Goal: Find contact information: Obtain details needed to contact an individual or organization

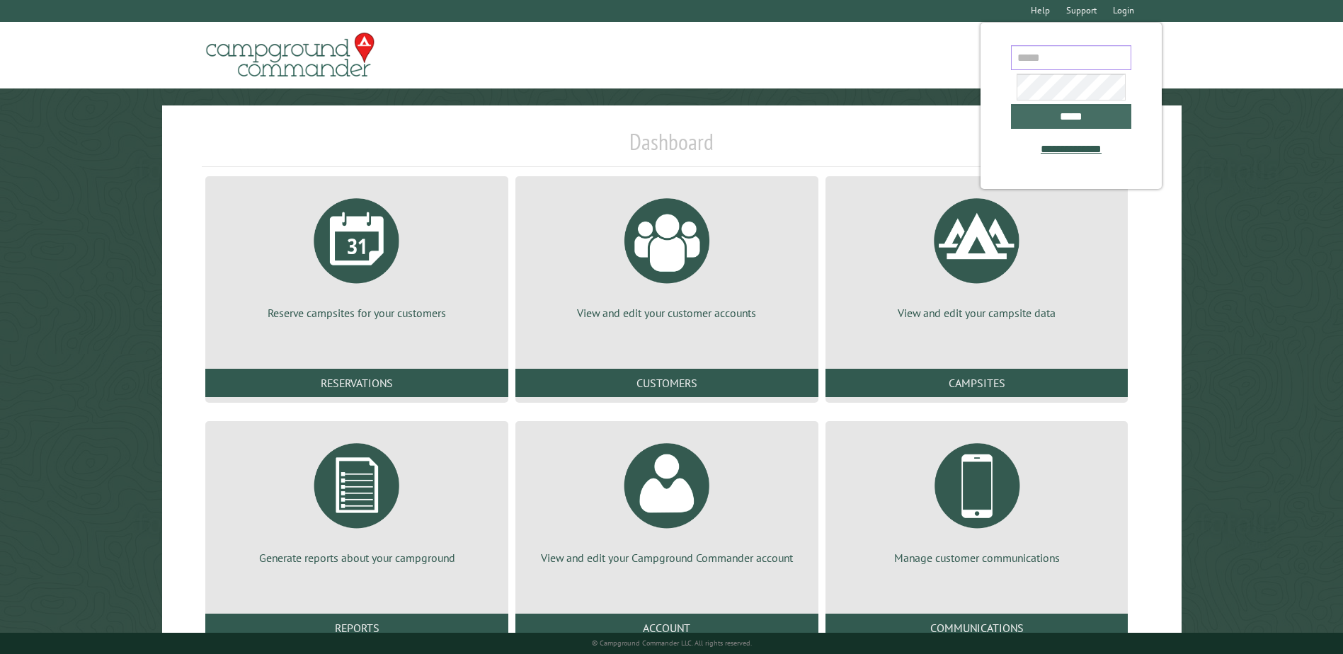
type input "**********"
click at [1089, 124] on input "*****" at bounding box center [1071, 116] width 120 height 25
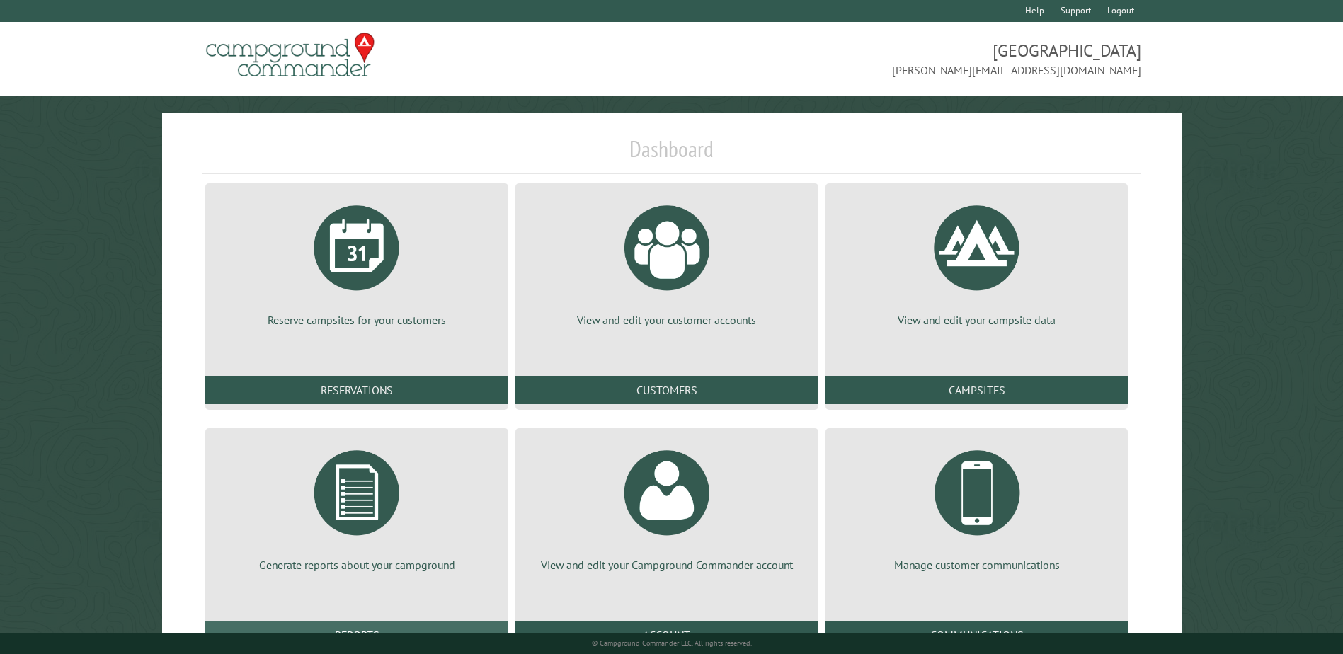
click at [355, 626] on link "Reports" at bounding box center [356, 635] width 303 height 28
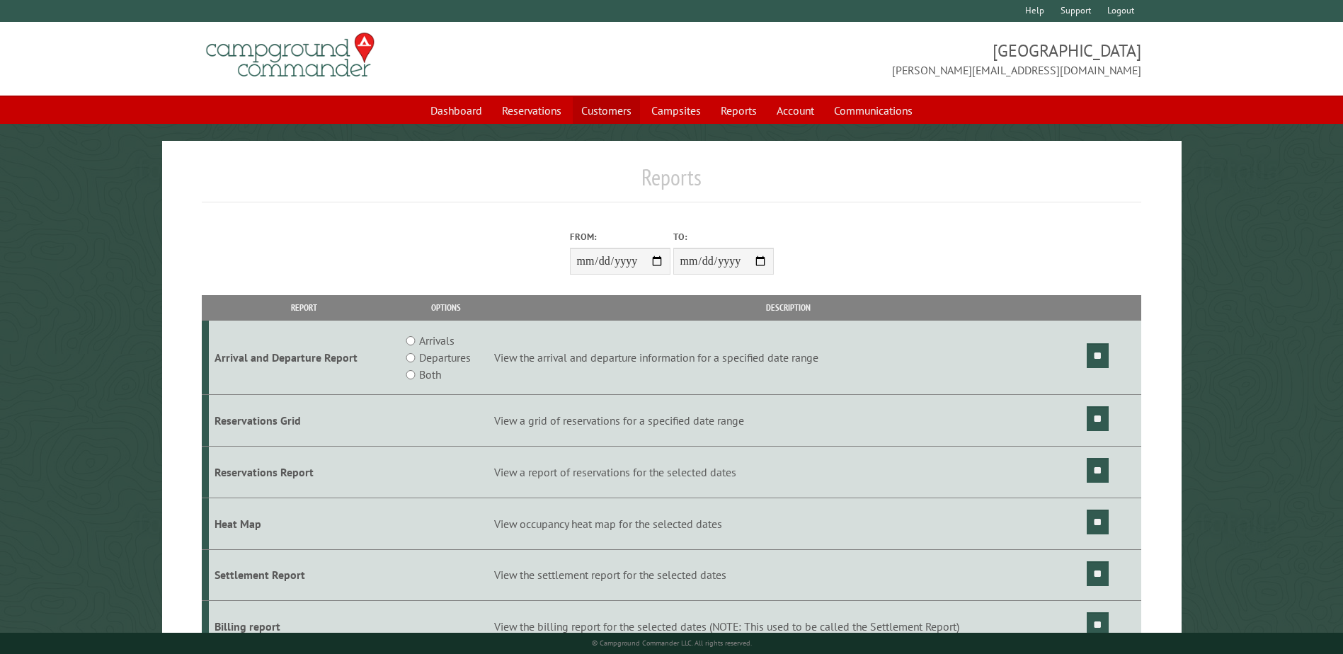
click at [609, 108] on link "Customers" at bounding box center [606, 110] width 67 height 27
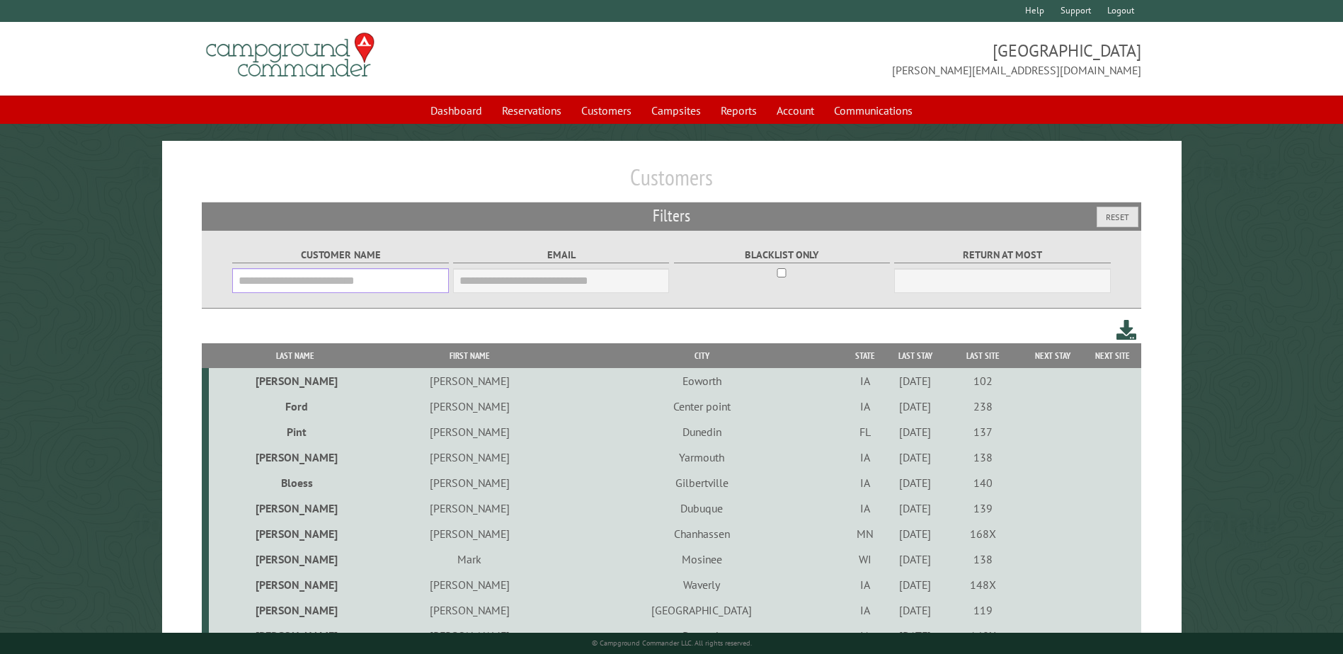
click at [348, 288] on input "Customer Name" at bounding box center [340, 280] width 216 height 25
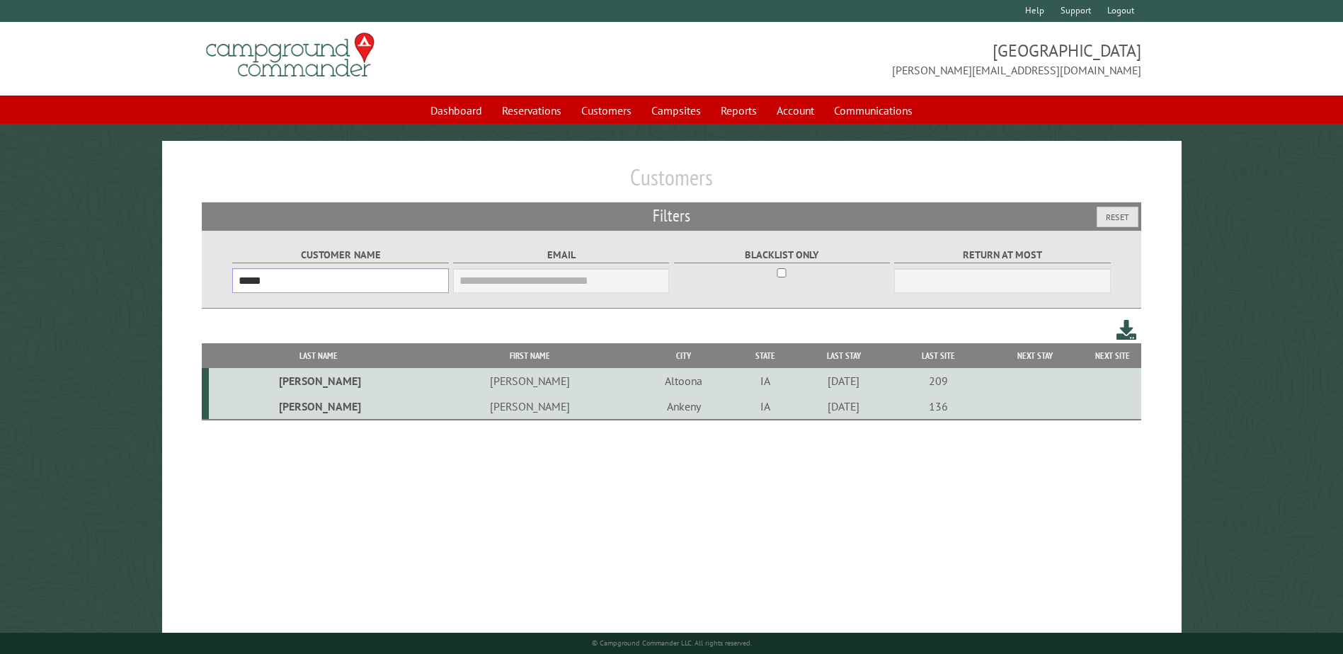
type input "*****"
click at [633, 407] on td "Ankeny" at bounding box center [684, 407] width 102 height 26
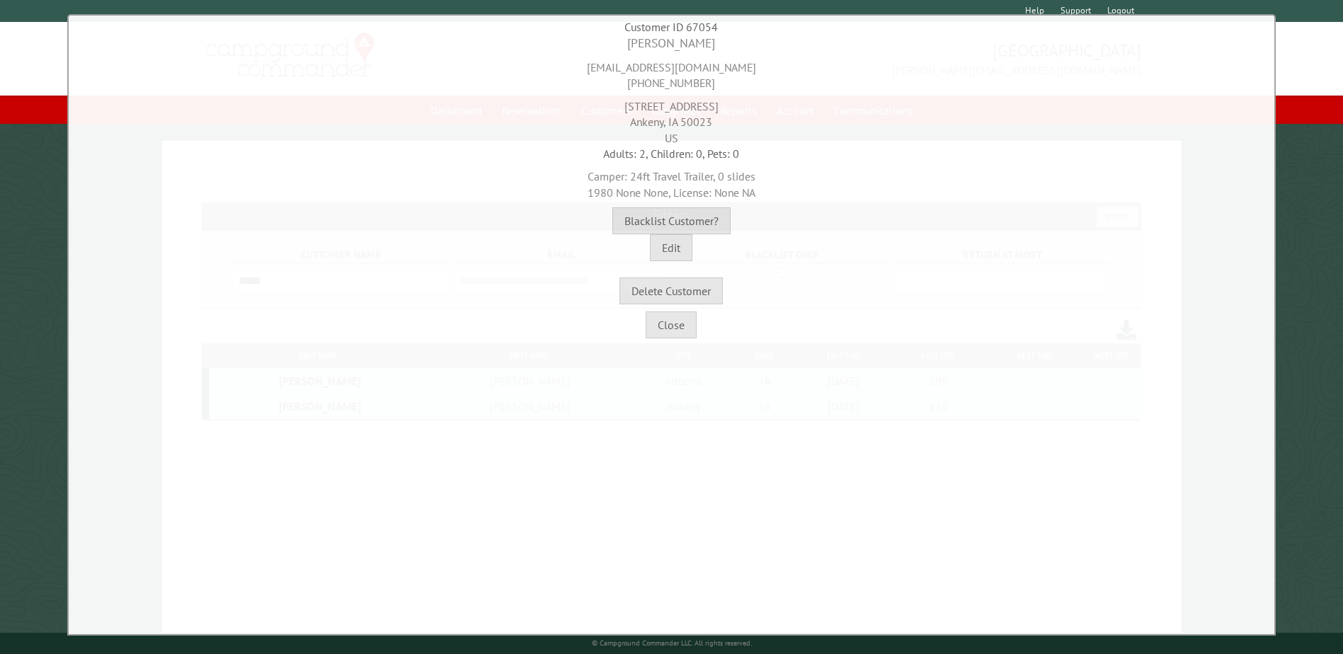
click at [637, 62] on div "[EMAIL_ADDRESS][DOMAIN_NAME] [PHONE_NUMBER]" at bounding box center [671, 71] width 1198 height 39
click at [637, 62] on div "rcvoshell@msn.com 515-975-6935" at bounding box center [671, 71] width 1198 height 39
copy div "rcvoshell@msn.com"
click at [645, 83] on div "rcvoshell@msn.com 515-975-6935" at bounding box center [671, 71] width 1198 height 39
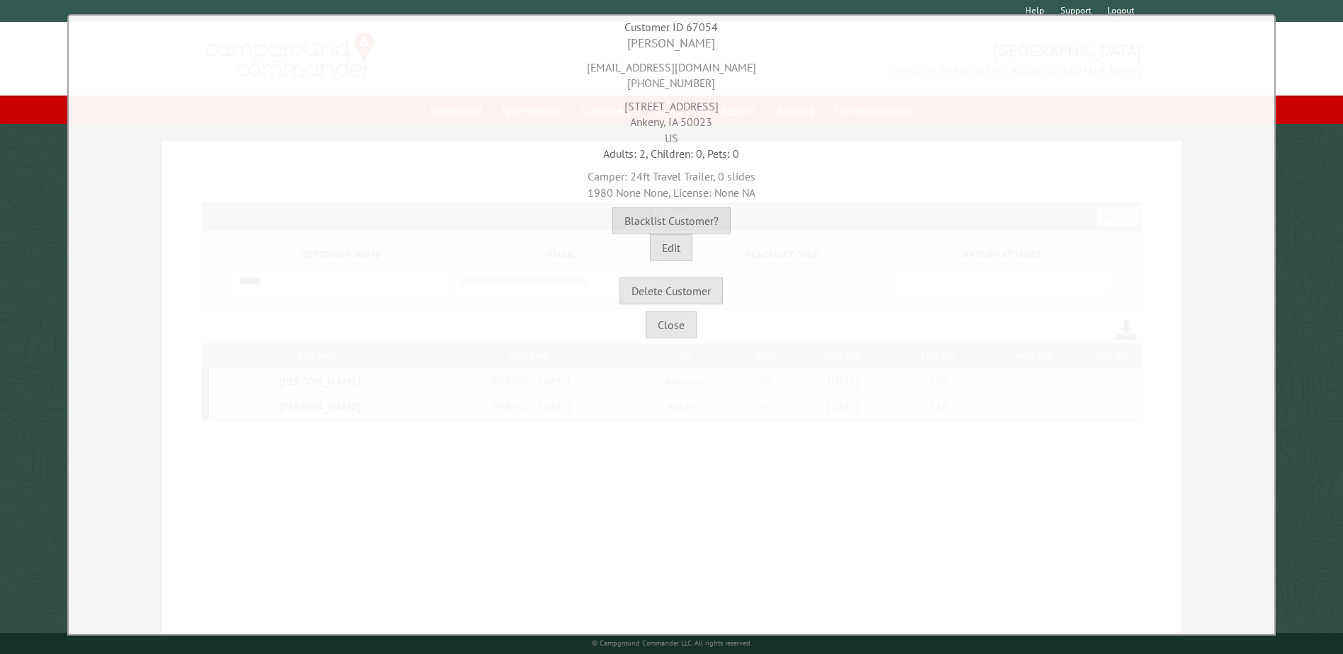
click at [645, 83] on div "rcvoshell@msn.com 515-975-6935" at bounding box center [671, 71] width 1198 height 39
copy div "515-975-6935"
click at [619, 108] on div "1413 NW Applewood St Ankeny, IA 50023 US" at bounding box center [671, 118] width 1198 height 55
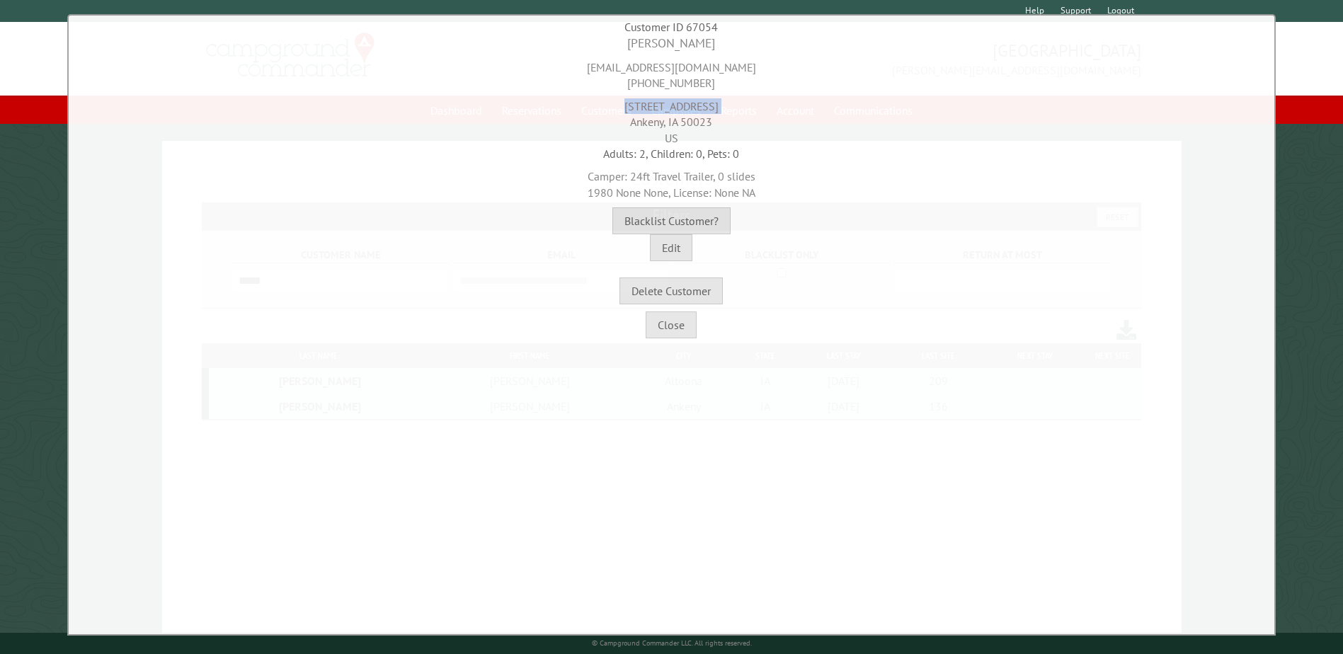
click at [619, 108] on div "1413 NW Applewood St Ankeny, IA 50023 US" at bounding box center [671, 118] width 1198 height 55
copy div "1413 NW Applewood St"
click at [679, 330] on button "Close" at bounding box center [671, 324] width 51 height 27
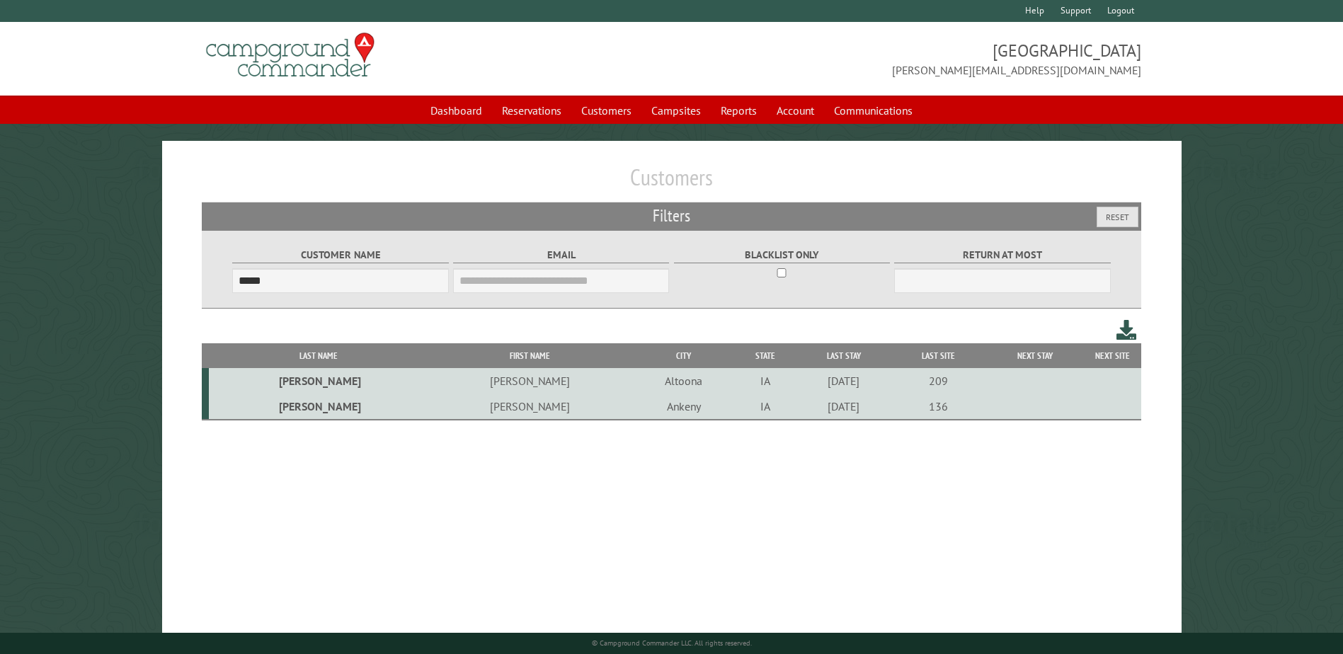
click at [348, 536] on div "Customers Filters Reset Customer Name ***** Email Blacklist only Return at most…" at bounding box center [671, 402] width 1019 height 523
drag, startPoint x: 483, startPoint y: 171, endPoint x: 791, endPoint y: 180, distance: 308.8
click at [791, 180] on h1 "Customers" at bounding box center [671, 183] width 939 height 39
drag, startPoint x: 788, startPoint y: 180, endPoint x: 616, endPoint y: 173, distance: 172.1
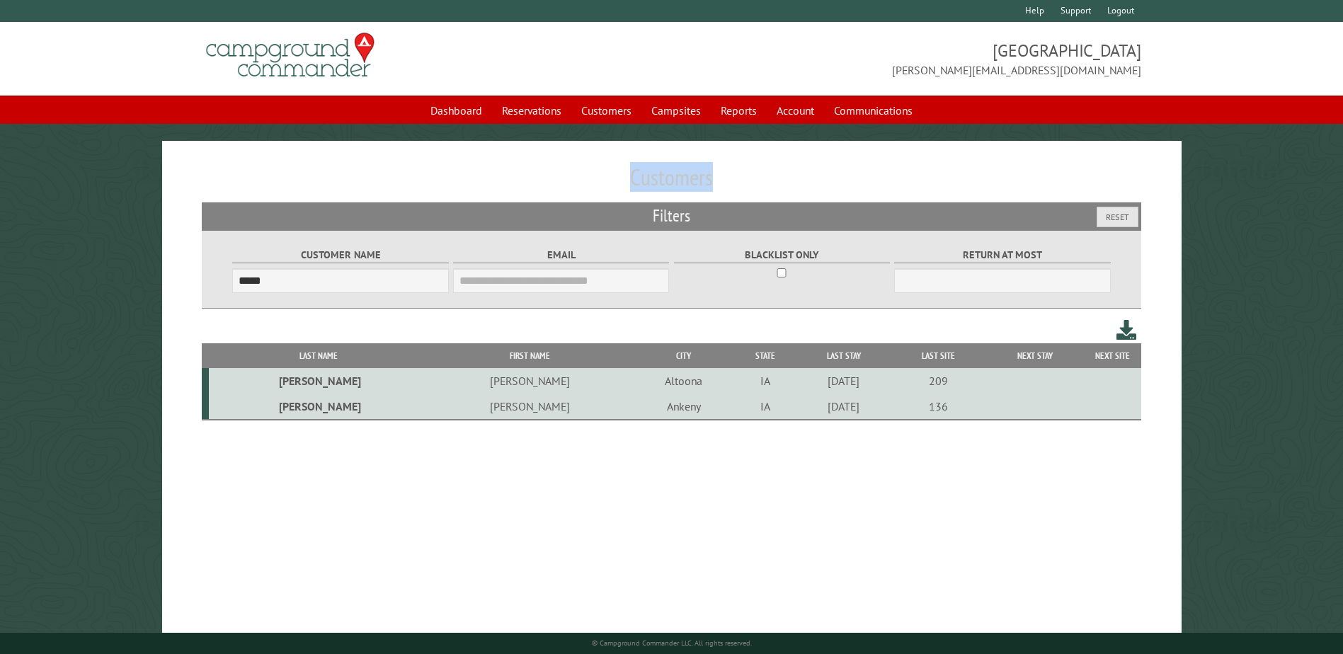
click at [616, 173] on h1 "Customers" at bounding box center [671, 183] width 939 height 39
drag, startPoint x: 624, startPoint y: 177, endPoint x: 719, endPoint y: 175, distance: 95.6
click at [719, 175] on h1 "Customers" at bounding box center [671, 183] width 939 height 39
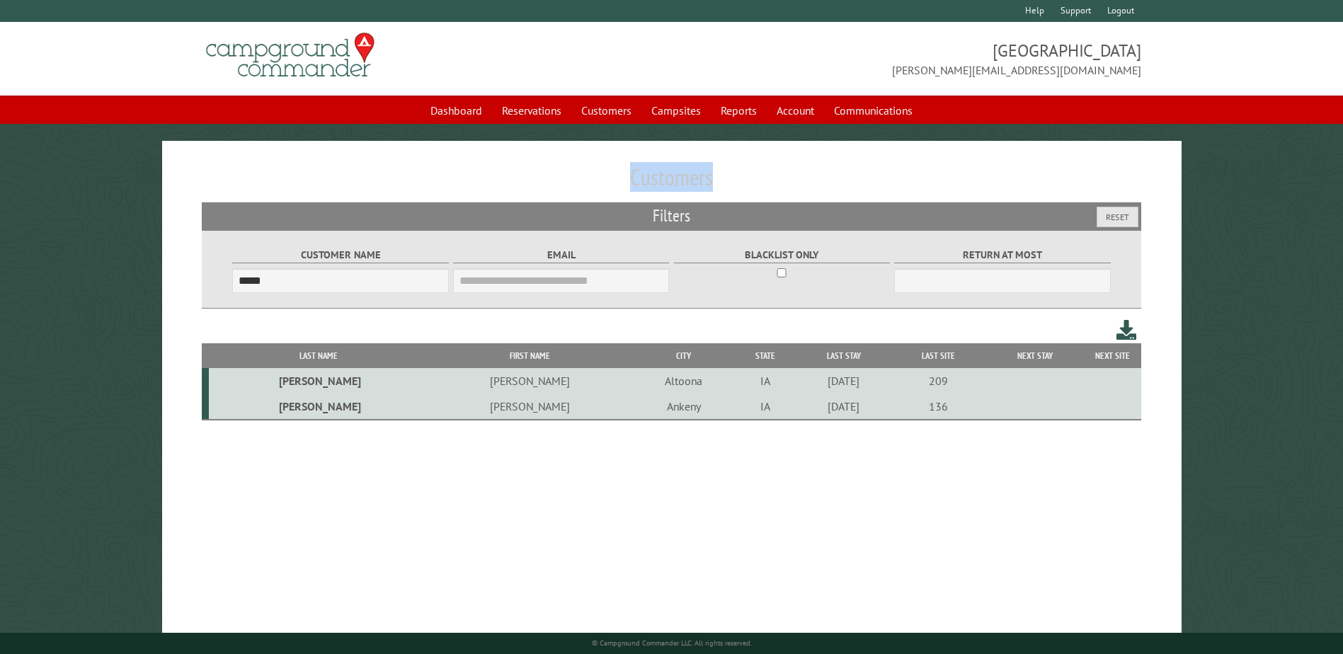
drag, startPoint x: 723, startPoint y: 179, endPoint x: 619, endPoint y: 173, distance: 103.5
click at [619, 173] on h1 "Customers" at bounding box center [671, 183] width 939 height 39
drag, startPoint x: 624, startPoint y: 175, endPoint x: 715, endPoint y: 170, distance: 91.4
click at [715, 170] on h1 "Customers" at bounding box center [671, 183] width 939 height 39
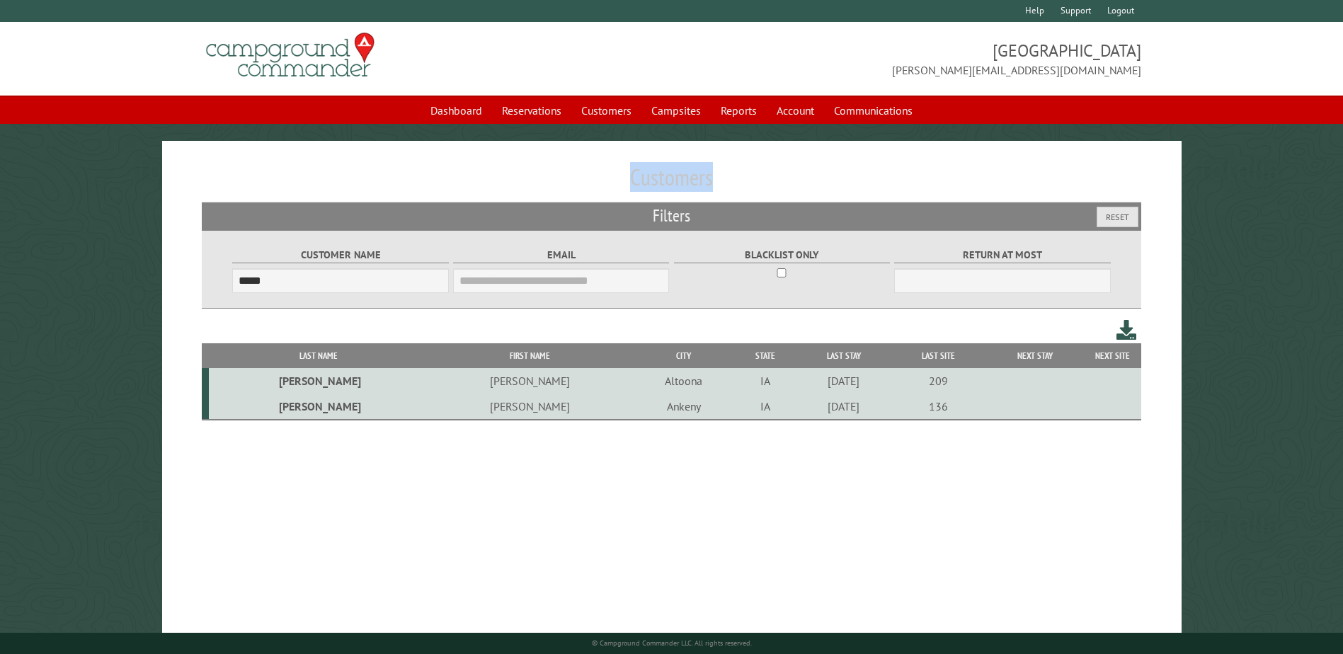
drag, startPoint x: 715, startPoint y: 170, endPoint x: 722, endPoint y: 173, distance: 7.6
click at [715, 170] on h1 "Customers" at bounding box center [671, 183] width 939 height 39
drag, startPoint x: 728, startPoint y: 178, endPoint x: 592, endPoint y: 177, distance: 135.9
click at [592, 177] on h1 "Customers" at bounding box center [671, 183] width 939 height 39
